Goal: Task Accomplishment & Management: Use online tool/utility

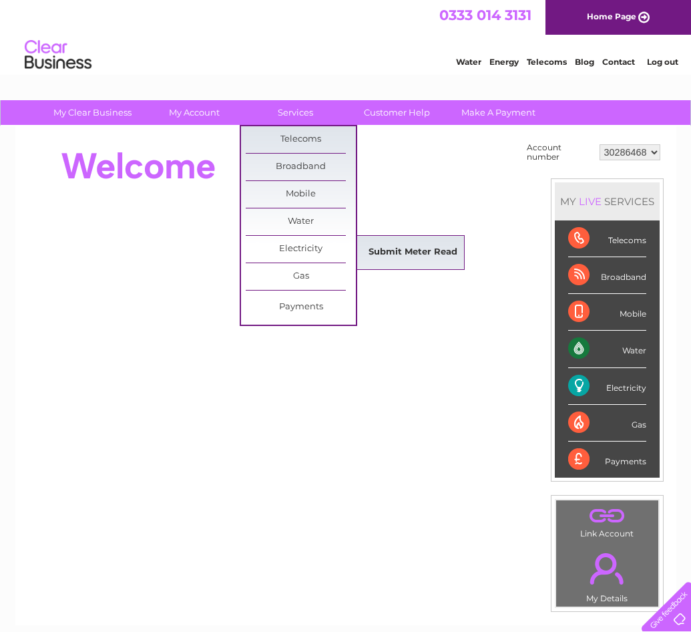
click at [402, 242] on link "Submit Meter Read" at bounding box center [413, 252] width 110 height 27
click at [409, 255] on link "Submit Meter Read" at bounding box center [413, 252] width 110 height 27
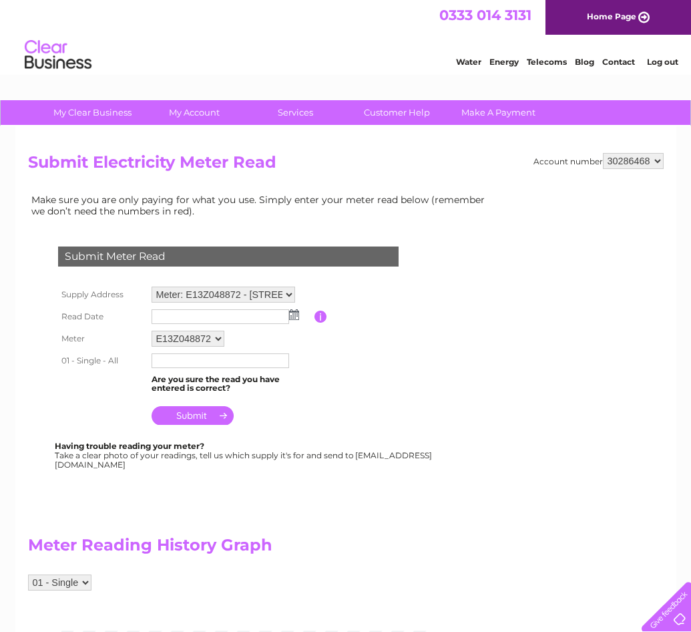
click at [198, 313] on input "text" at bounding box center [221, 316] width 138 height 15
click at [299, 315] on td at bounding box center [231, 316] width 166 height 21
click at [297, 315] on img at bounding box center [294, 314] width 10 height 11
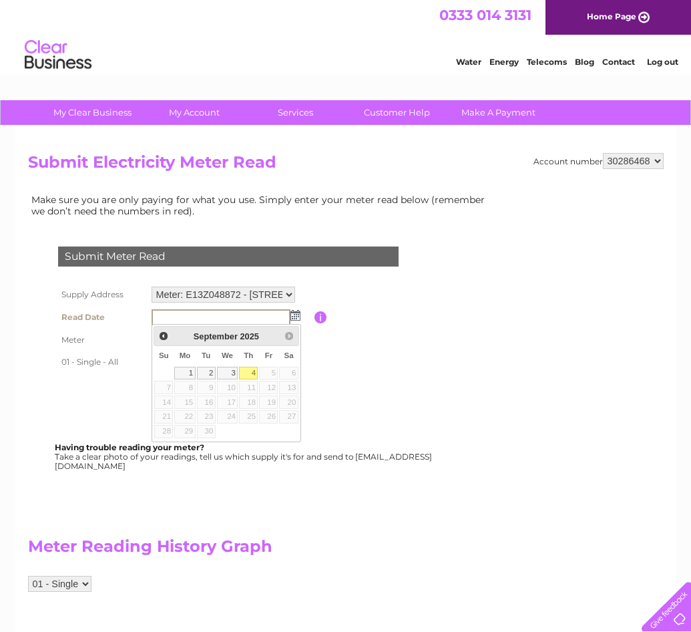
click at [248, 373] on link "4" at bounding box center [248, 373] width 19 height 13
type input "[DATE]"
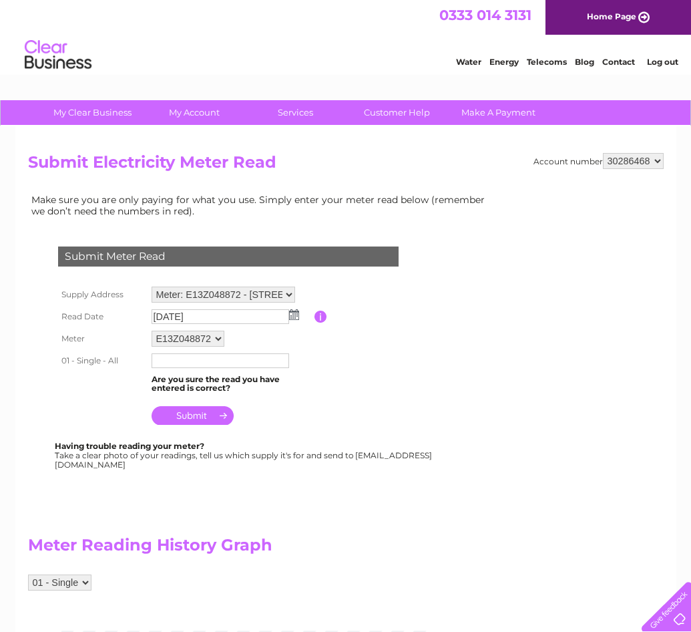
click at [180, 362] on input "text" at bounding box center [221, 360] width 138 height 15
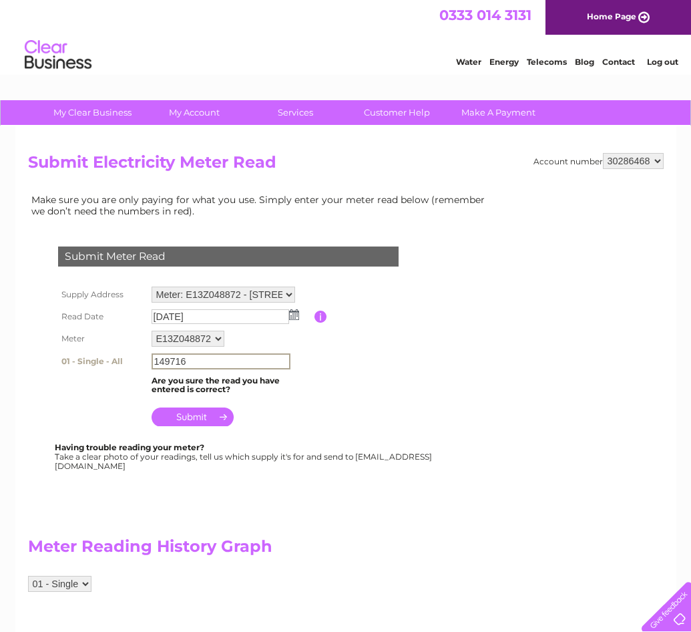
type input "149716"
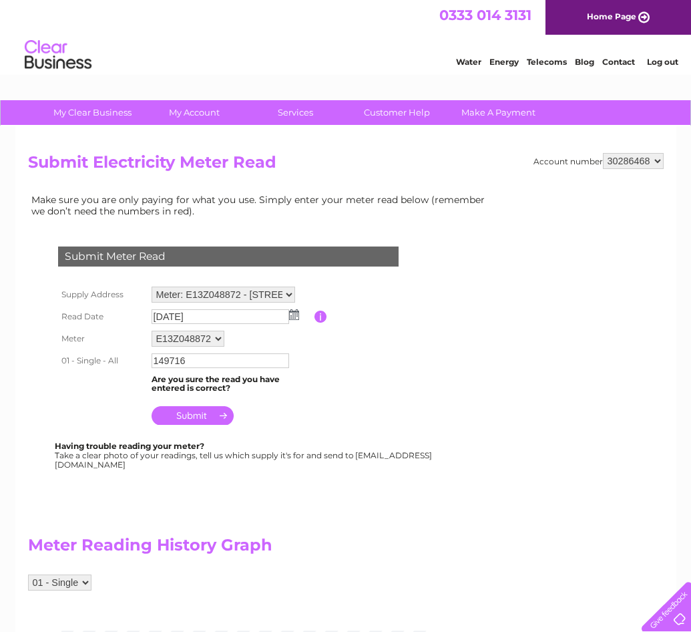
click at [176, 411] on input "submit" at bounding box center [193, 415] width 82 height 19
